Goal: Navigation & Orientation: Find specific page/section

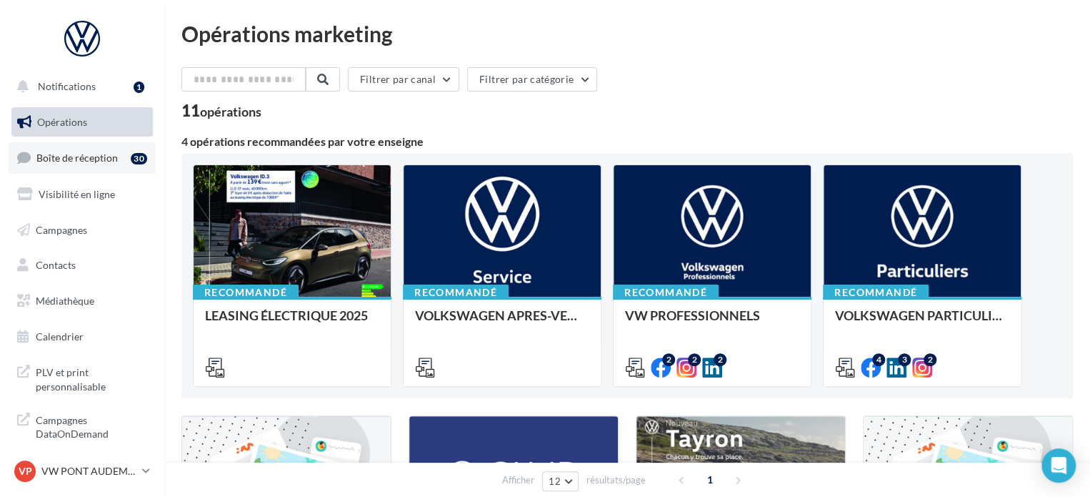
click at [80, 155] on span "Boîte de réception" at bounding box center [76, 157] width 81 height 12
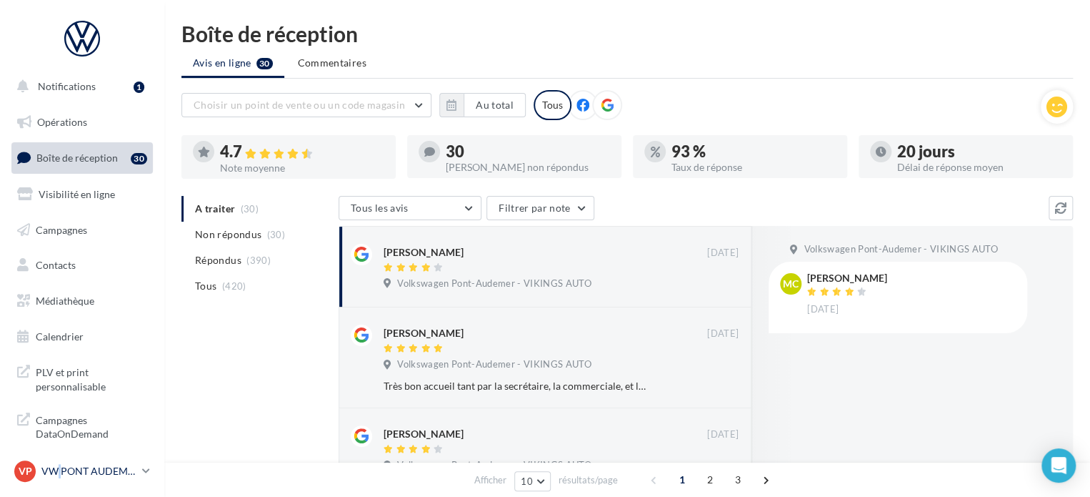
click at [61, 469] on p "VW PONT AUDEMER" at bounding box center [88, 471] width 95 height 14
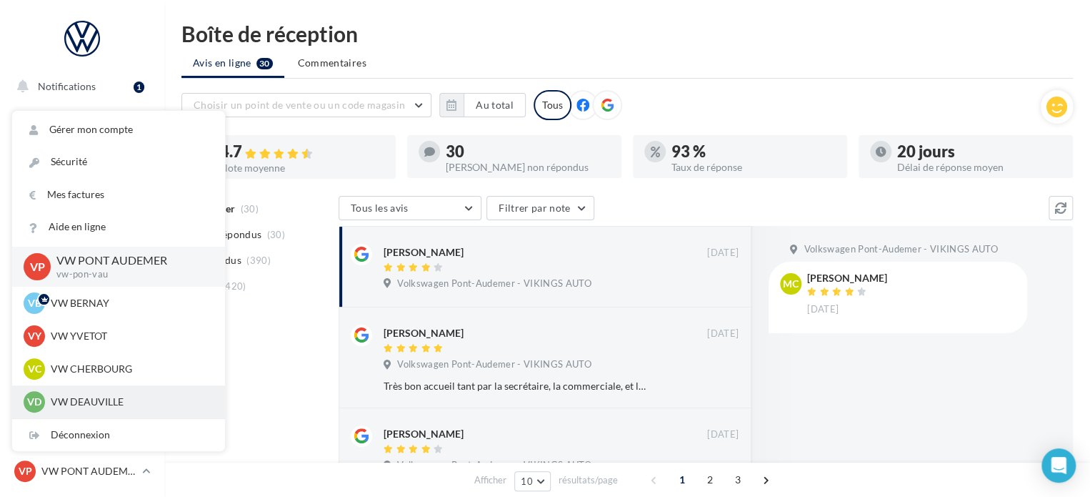
click at [83, 414] on div "VD VW DEAUVILLE vw-touq-vau" at bounding box center [118, 401] width 213 height 33
click at [91, 402] on p "VW DEAUVILLE" at bounding box center [129, 401] width 157 height 14
